Goal: Information Seeking & Learning: Understand process/instructions

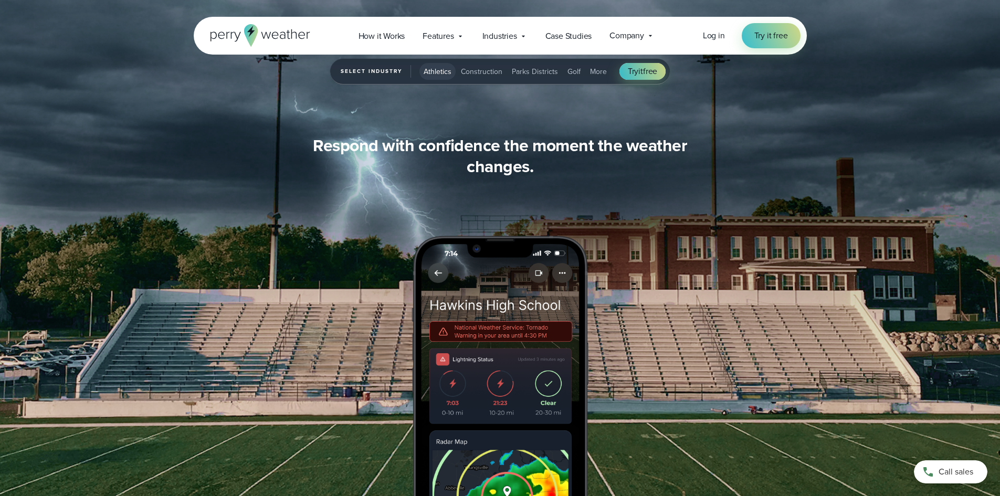
scroll to position [1121, 0]
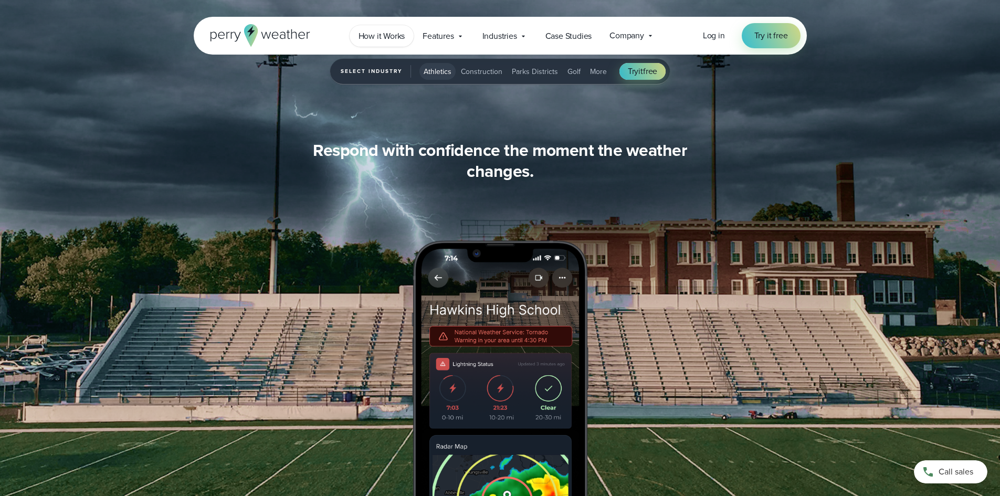
click at [371, 28] on link "How it Works" at bounding box center [382, 36] width 65 height 22
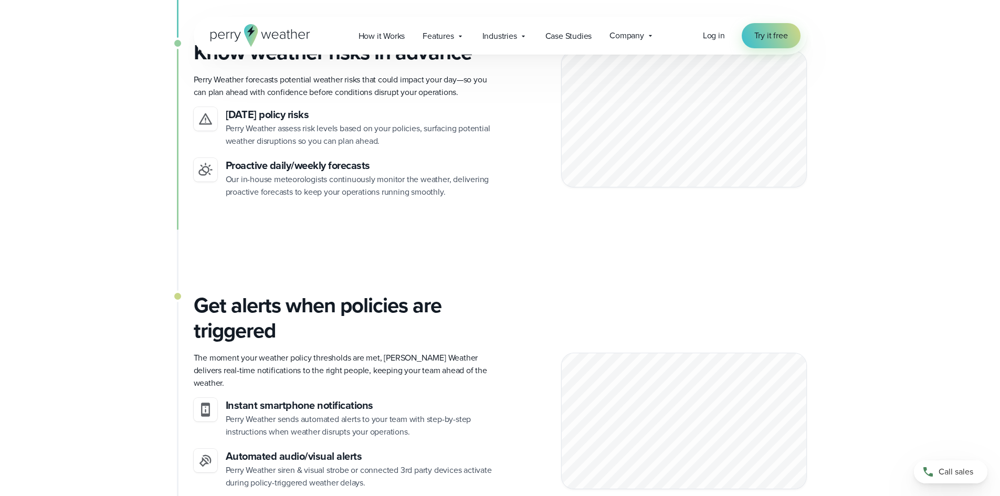
scroll to position [997, 0]
